Goal: Navigation & Orientation: Find specific page/section

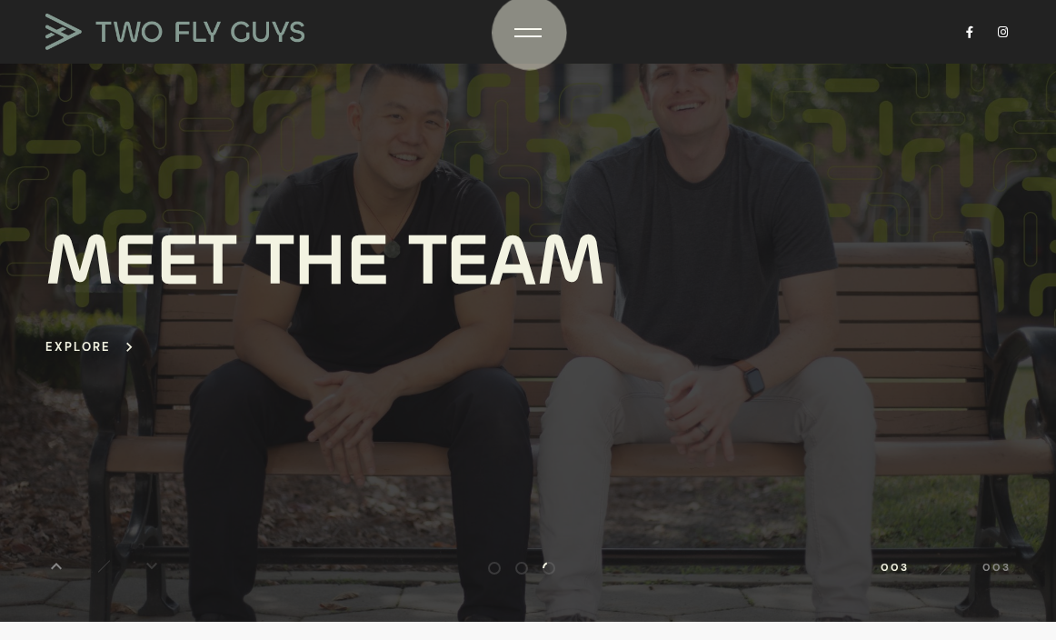
click at [529, 33] on div at bounding box center [527, 33] width 27 height 18
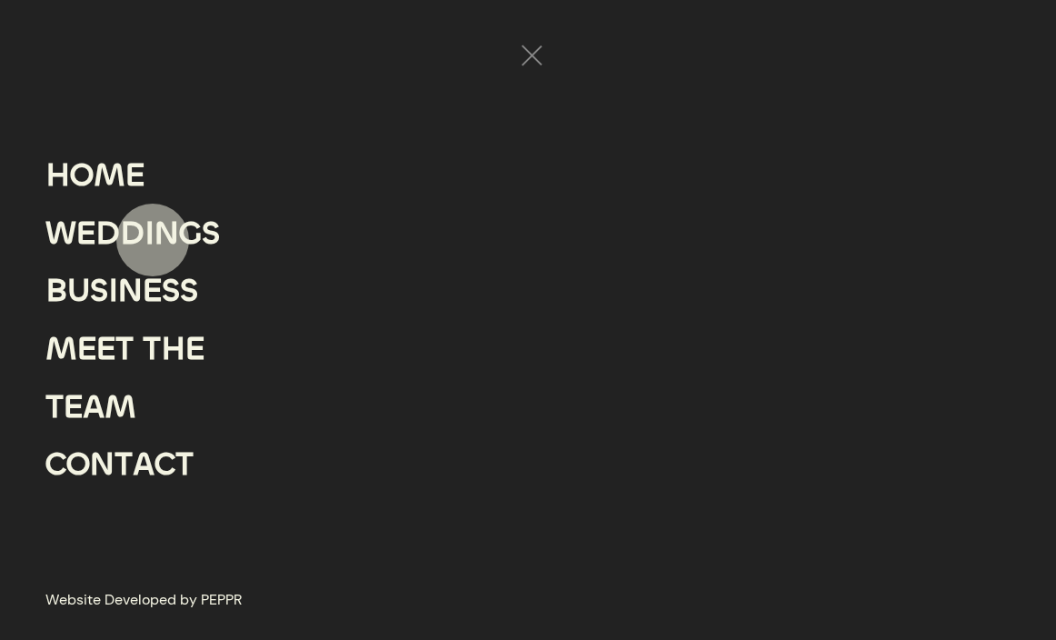
click at [153, 240] on div "I" at bounding box center [149, 233] width 10 height 58
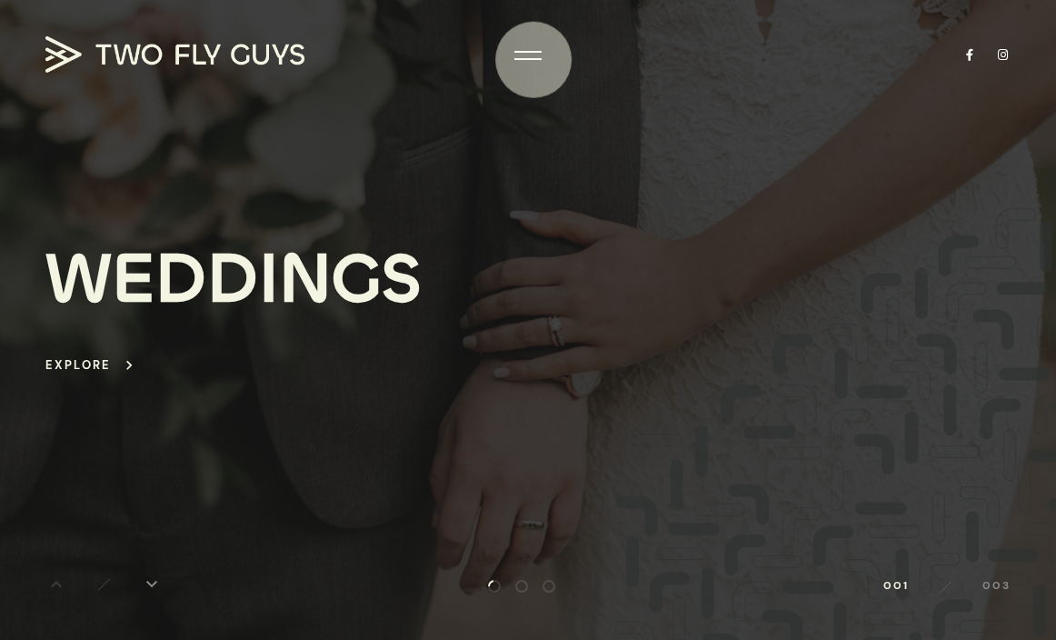
click at [534, 60] on div at bounding box center [527, 55] width 27 height 18
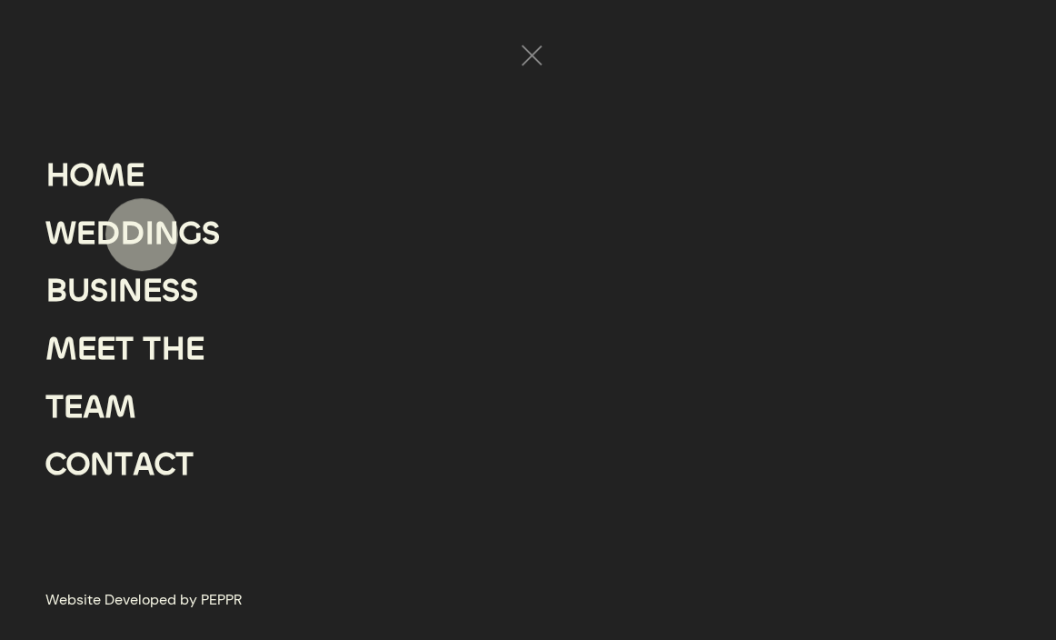
click at [142, 234] on div "D" at bounding box center [132, 233] width 25 height 58
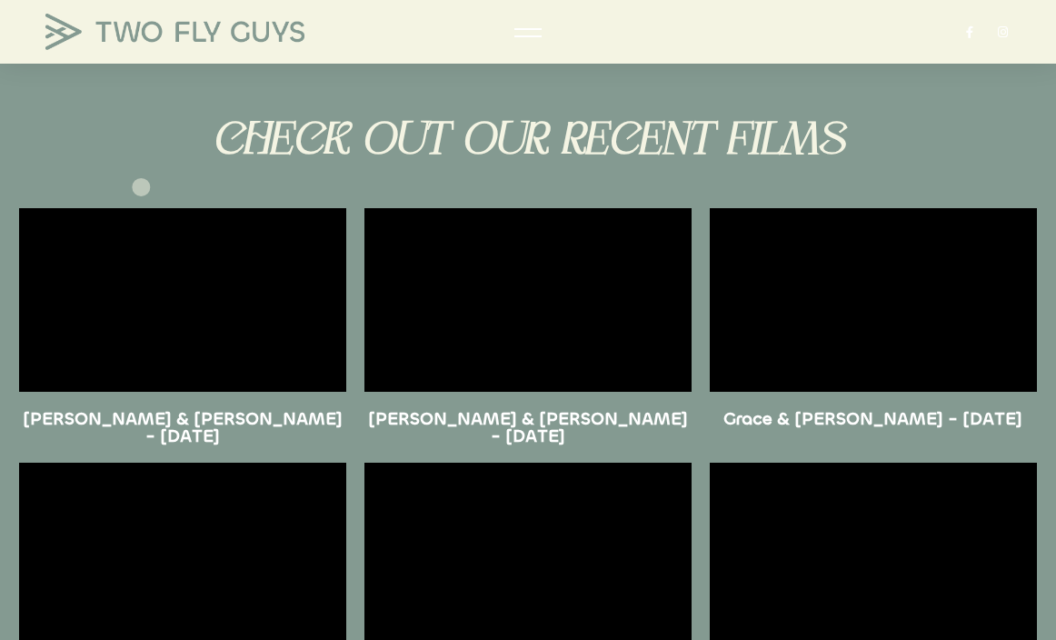
click at [146, 148] on div "CHECK OUT OUR RECENT FILMS" at bounding box center [528, 136] width 1018 height 59
